Goal: Transaction & Acquisition: Download file/media

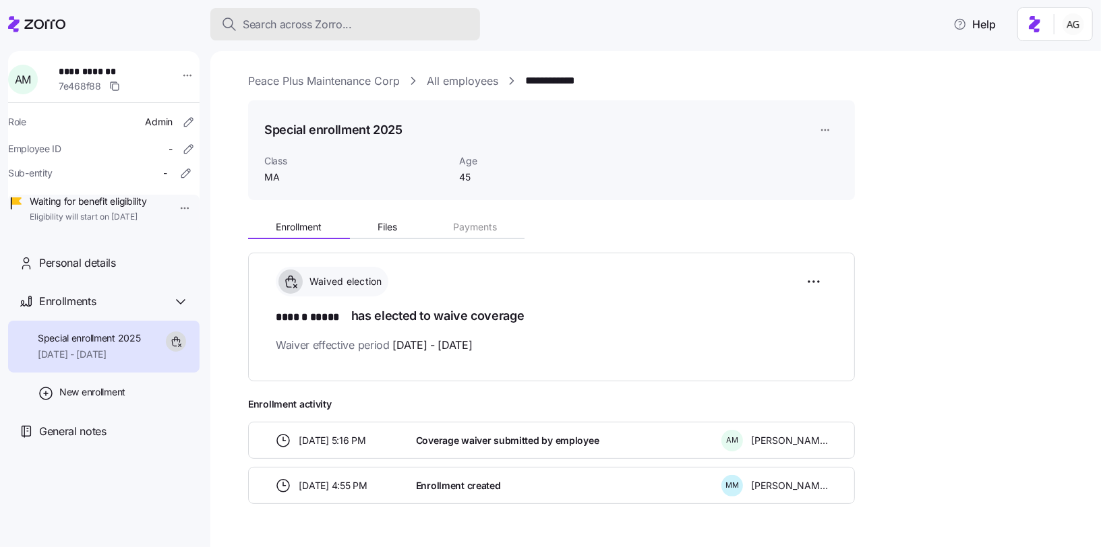
scroll to position [34, 0]
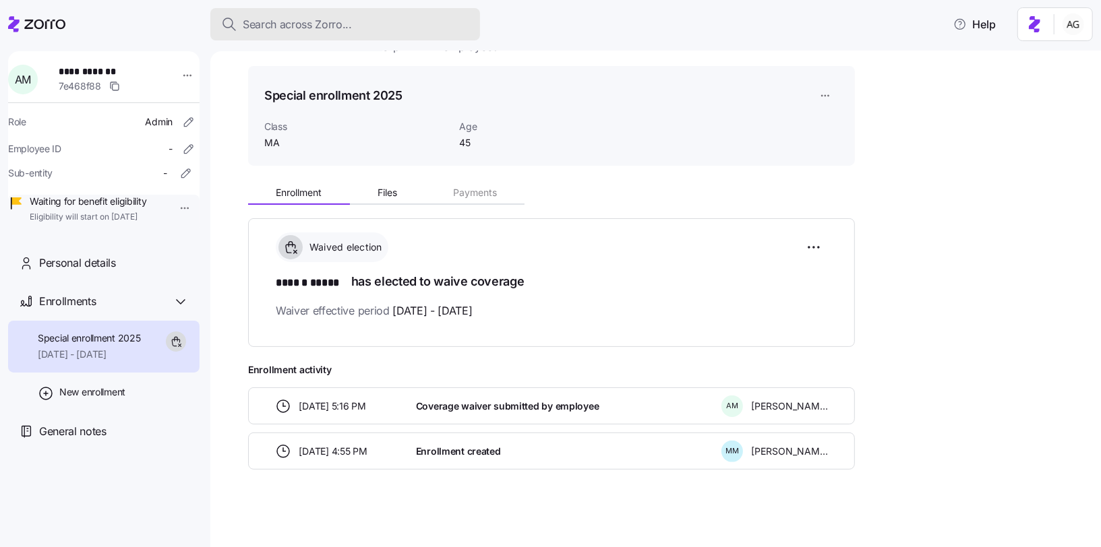
click at [273, 33] on button "Search across Zorro..." at bounding box center [345, 24] width 270 height 32
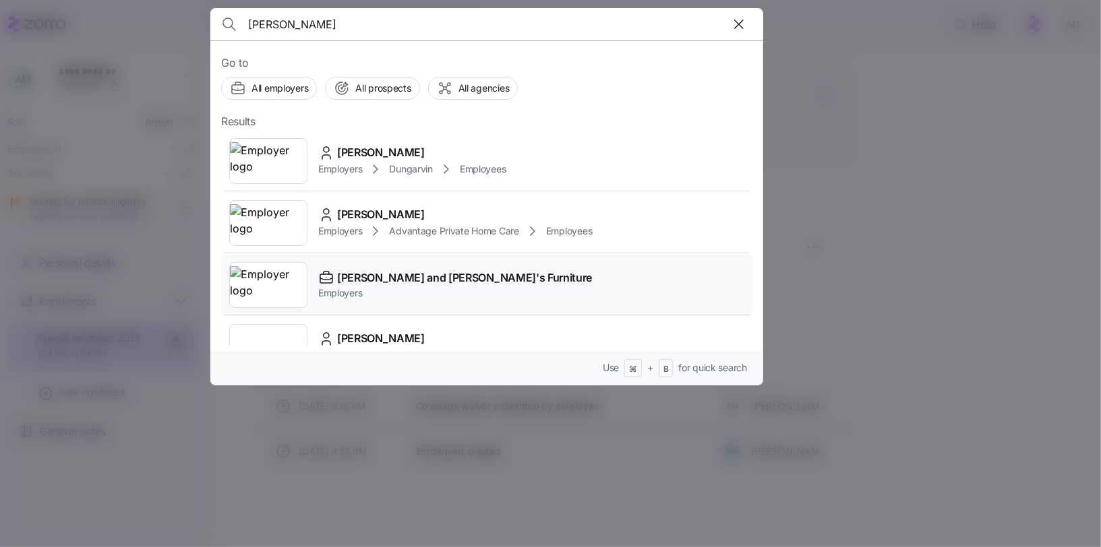
type input "[PERSON_NAME]"
click at [336, 282] on div "[PERSON_NAME] and [PERSON_NAME]'s Furniture" at bounding box center [455, 278] width 274 height 17
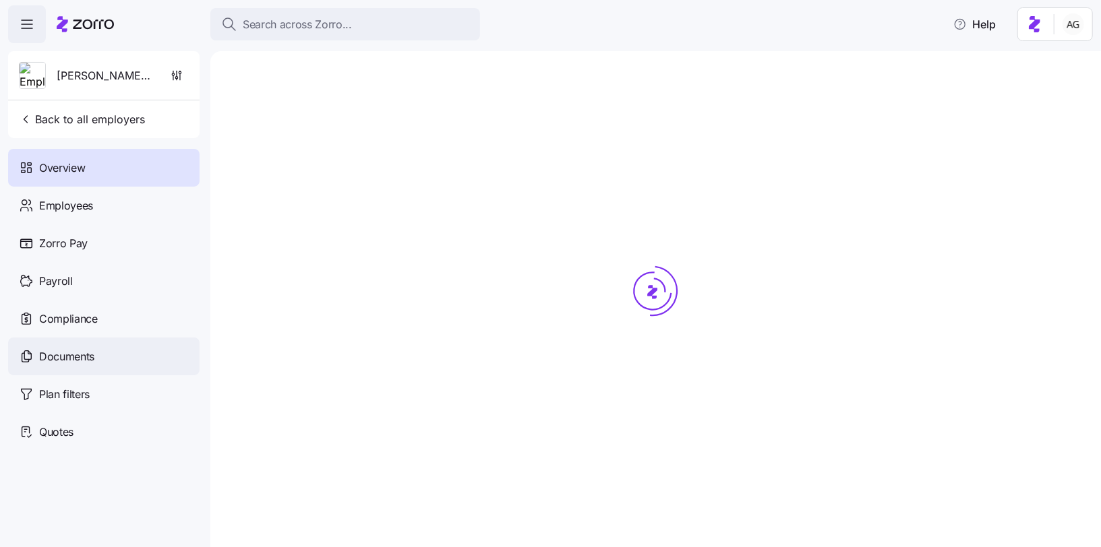
click at [57, 358] on span "Documents" at bounding box center [66, 357] width 55 height 17
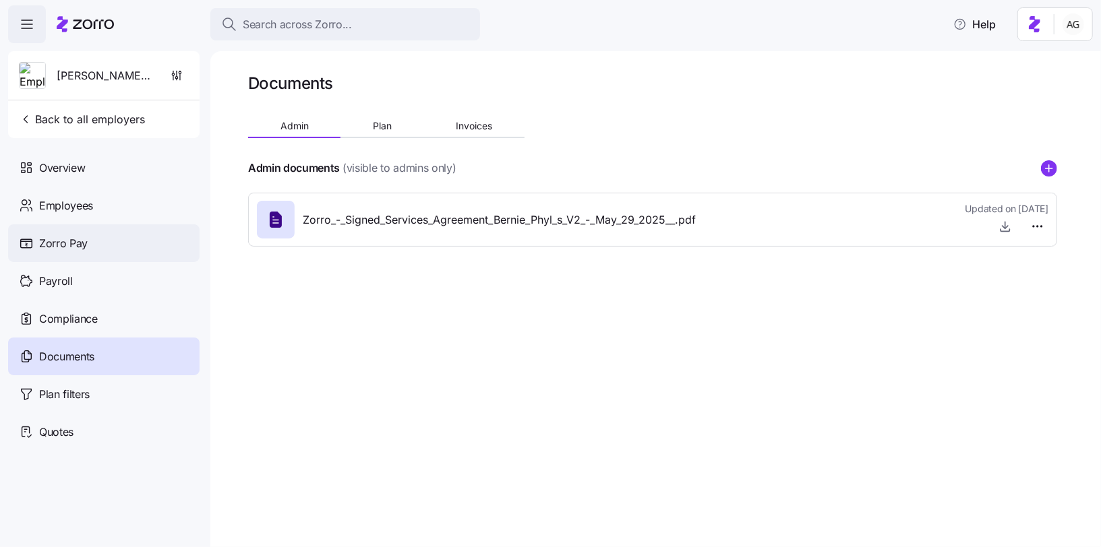
click at [66, 239] on span "Zorro Pay" at bounding box center [63, 243] width 49 height 17
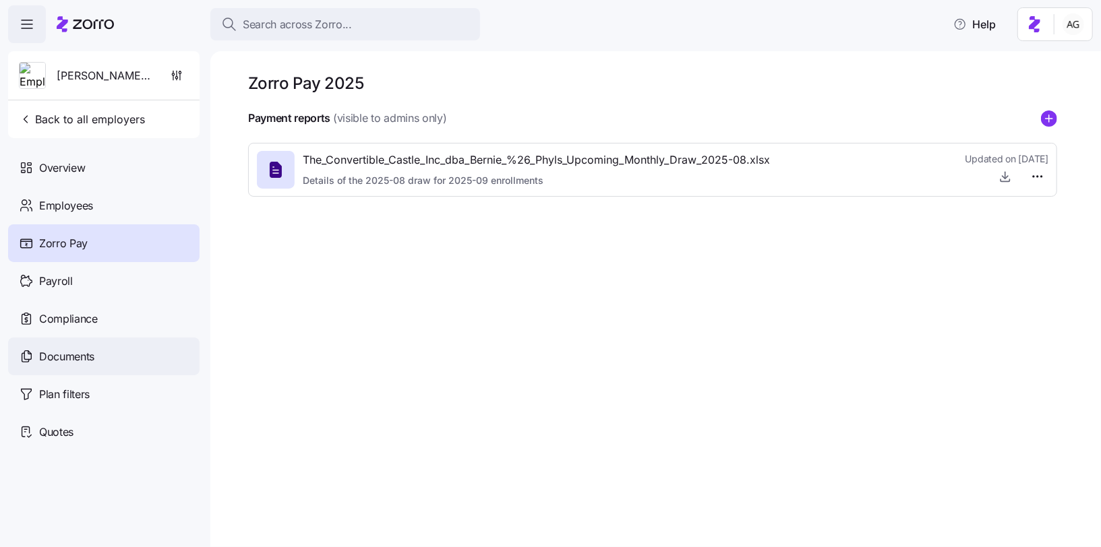
click at [80, 355] on span "Documents" at bounding box center [66, 357] width 55 height 17
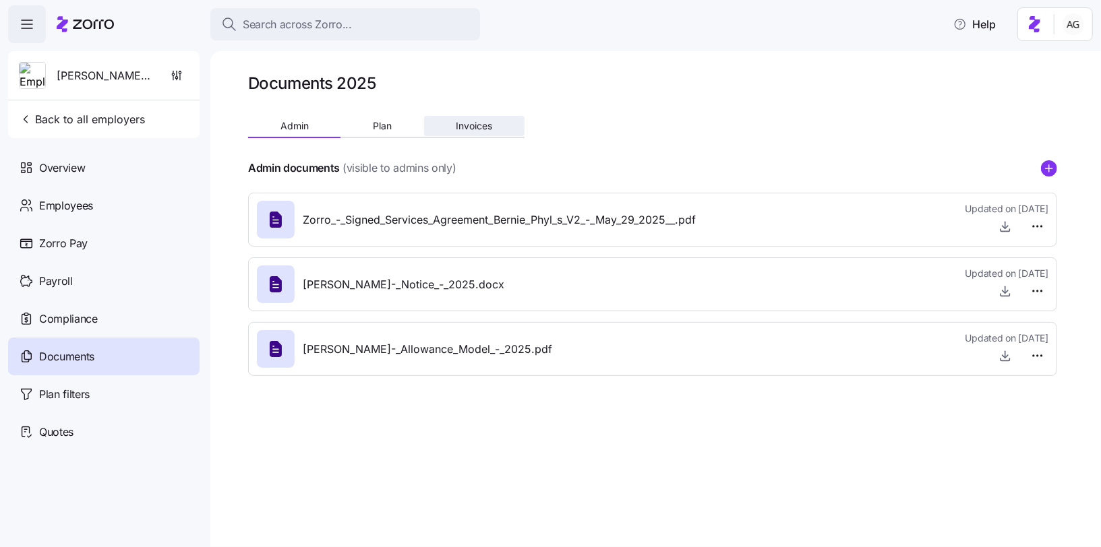
click at [502, 127] on button "Invoices" at bounding box center [474, 126] width 100 height 20
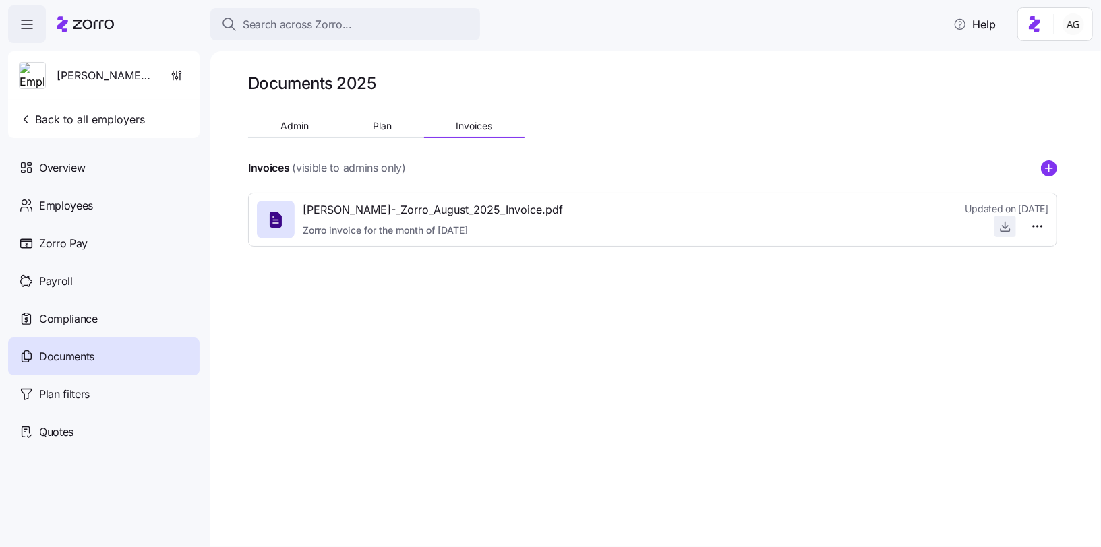
click at [1004, 226] on icon "button" at bounding box center [1004, 226] width 13 height 13
click at [92, 18] on icon at bounding box center [85, 24] width 57 height 16
